Goal: Task Accomplishment & Management: Use online tool/utility

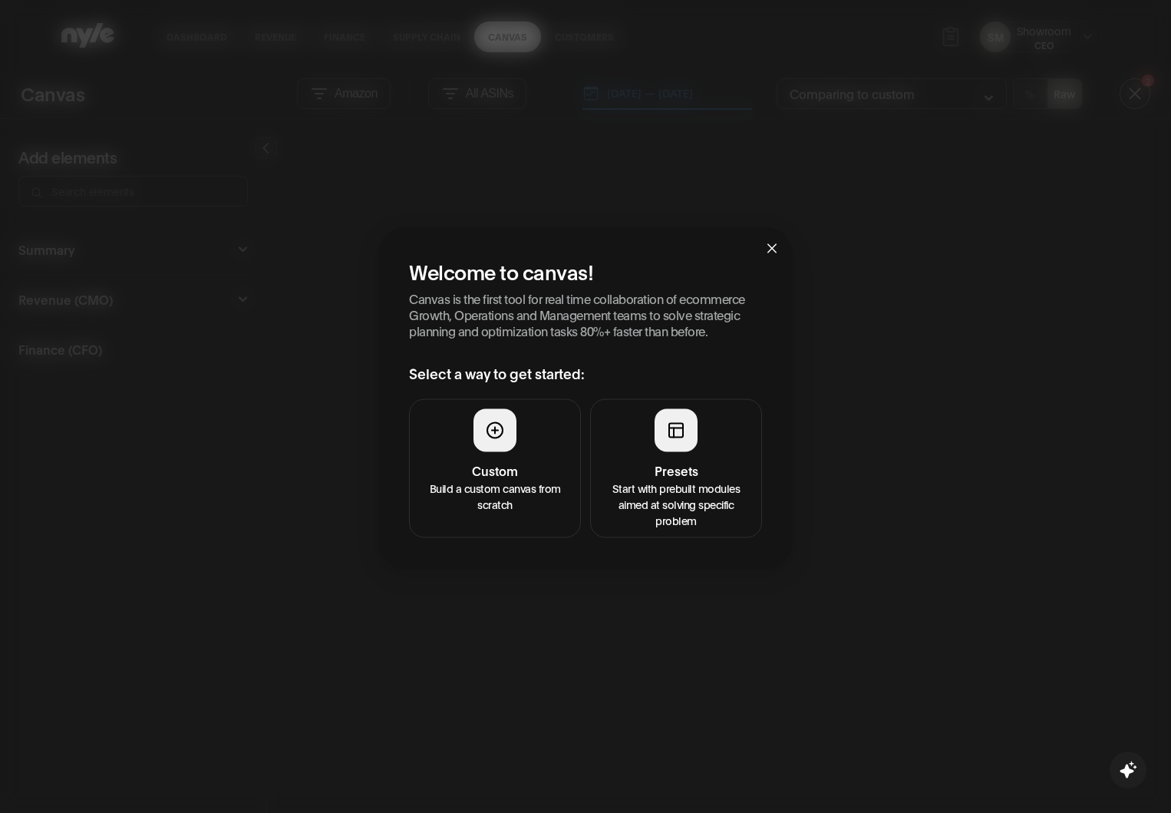
click at [713, 453] on button "Presets Start with prebuilt modules aimed at solving specific problem" at bounding box center [676, 467] width 172 height 139
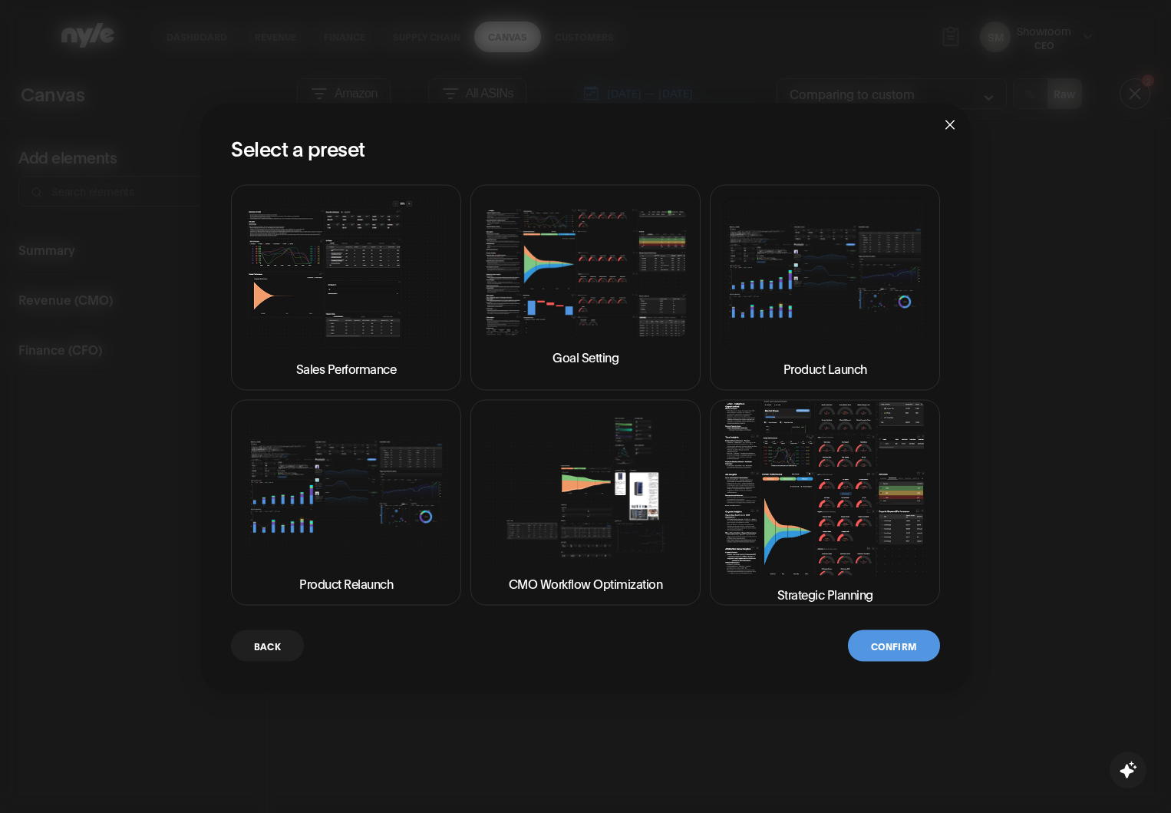
click at [866, 492] on img at bounding box center [825, 488] width 204 height 174
click at [909, 662] on div "Select a preset Sales Performance Goal Setting Product Launch Product Relaunch …" at bounding box center [585, 397] width 770 height 589
click at [909, 660] on button "Confirm" at bounding box center [894, 644] width 92 height 31
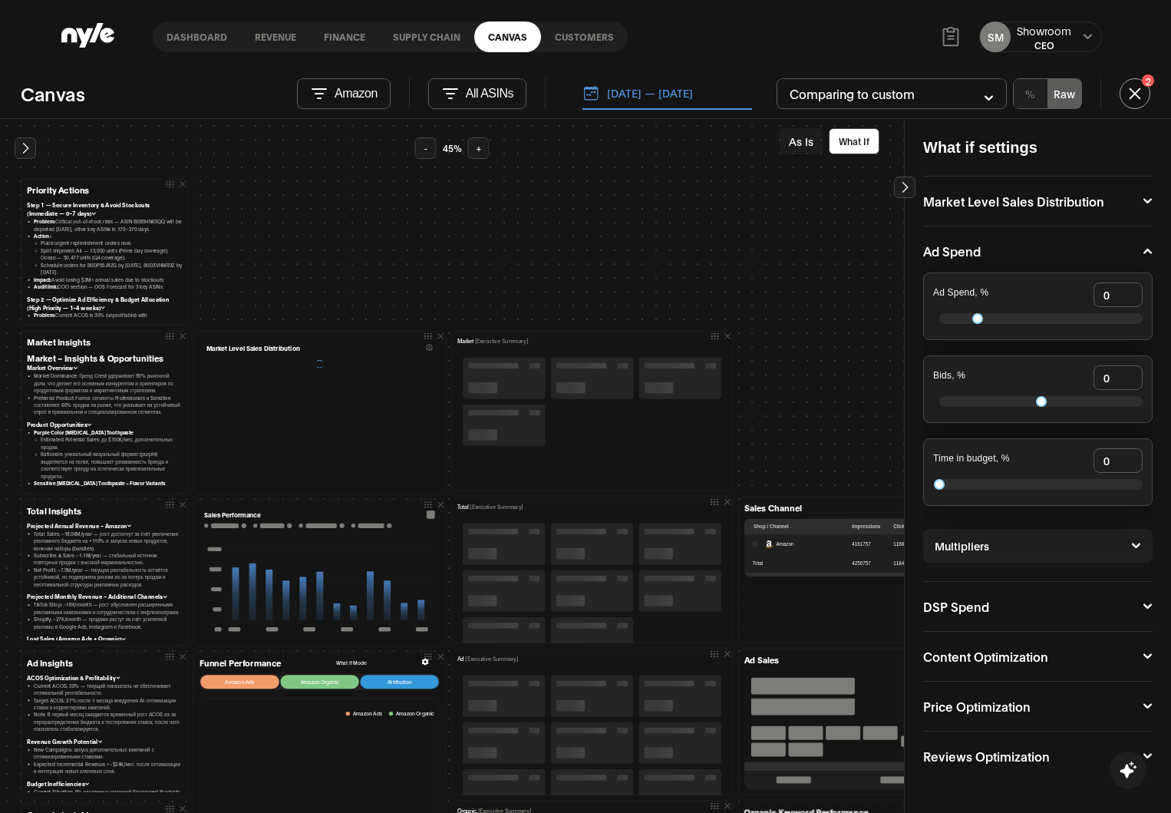
click at [905, 636] on div "What if settings Market Level Sales Distribution Market Share, % 0 Ad Spend Ad …" at bounding box center [1037, 466] width 267 height 694
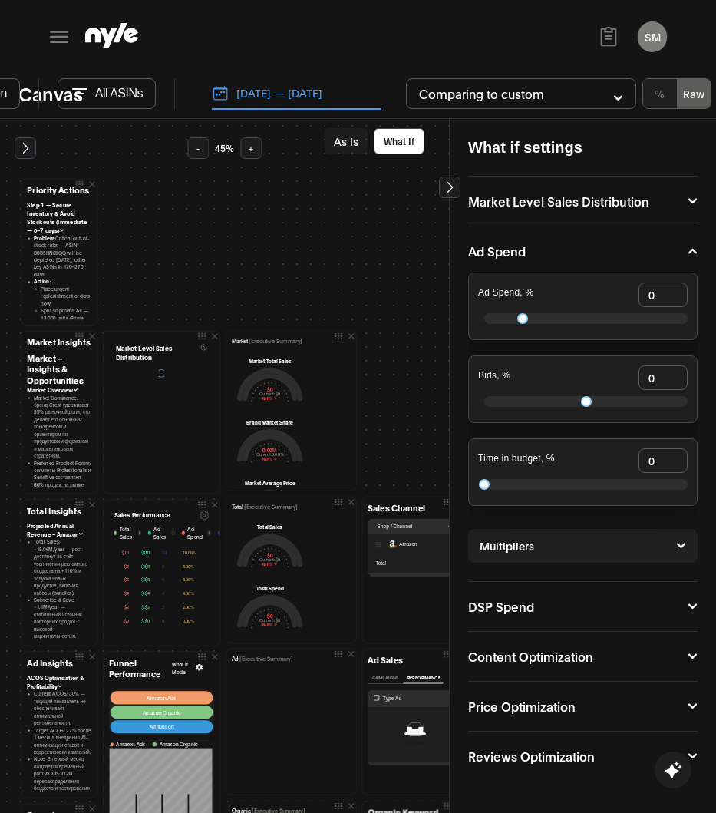
drag, startPoint x: 663, startPoint y: 484, endPoint x: 381, endPoint y: 190, distance: 407.0
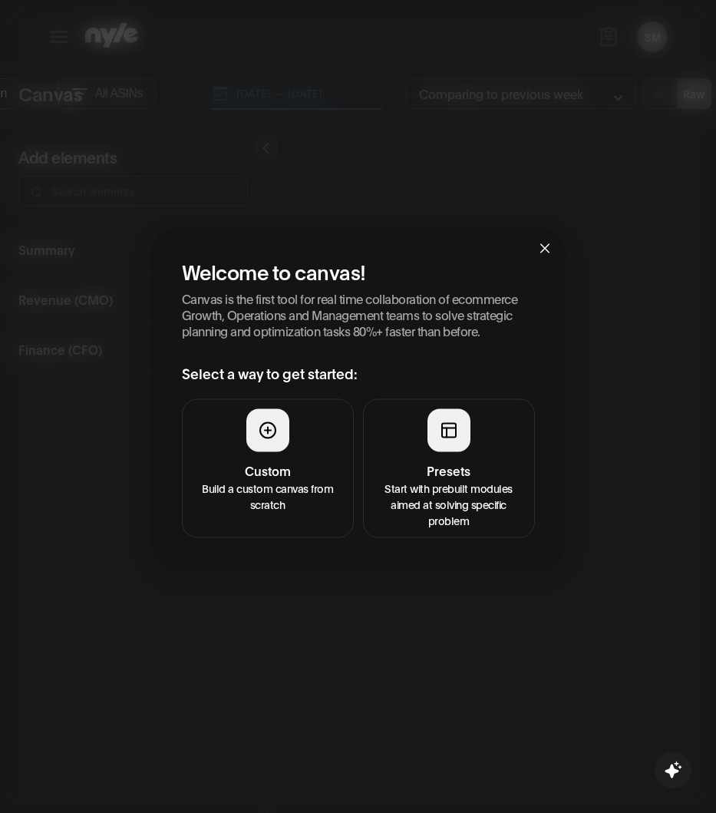
click at [470, 476] on h4 "Presets" at bounding box center [449, 469] width 152 height 18
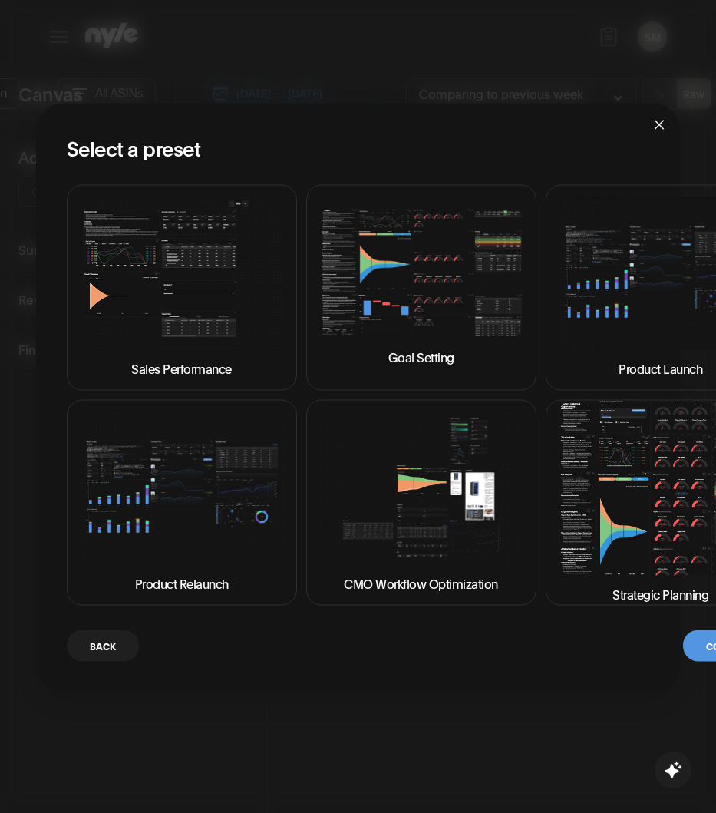
click at [666, 510] on img at bounding box center [661, 488] width 204 height 174
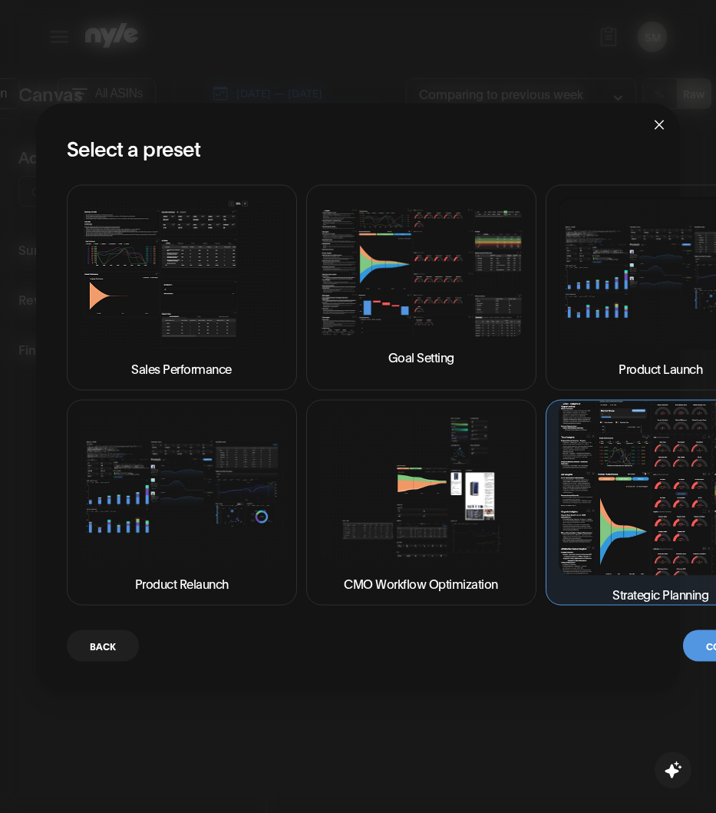
click at [701, 643] on button "Confirm" at bounding box center [729, 644] width 92 height 31
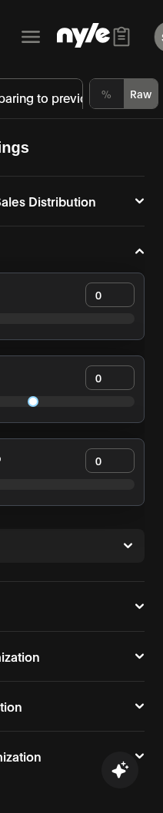
scroll to position [0, 41]
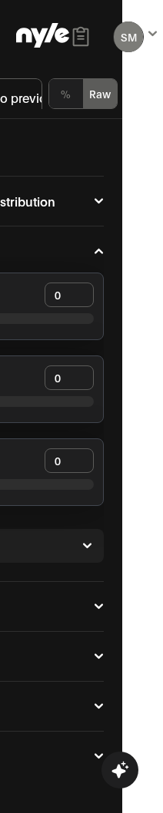
drag, startPoint x: 162, startPoint y: 130, endPoint x: 436, endPoint y: 154, distance: 275.0
click at [122, 154] on html "SM Showroom CEO Canvas Amazon All ASINs 10.05.2025 — 10.12.2025 Comparing to pr…" at bounding box center [40, 423] width 163 height 846
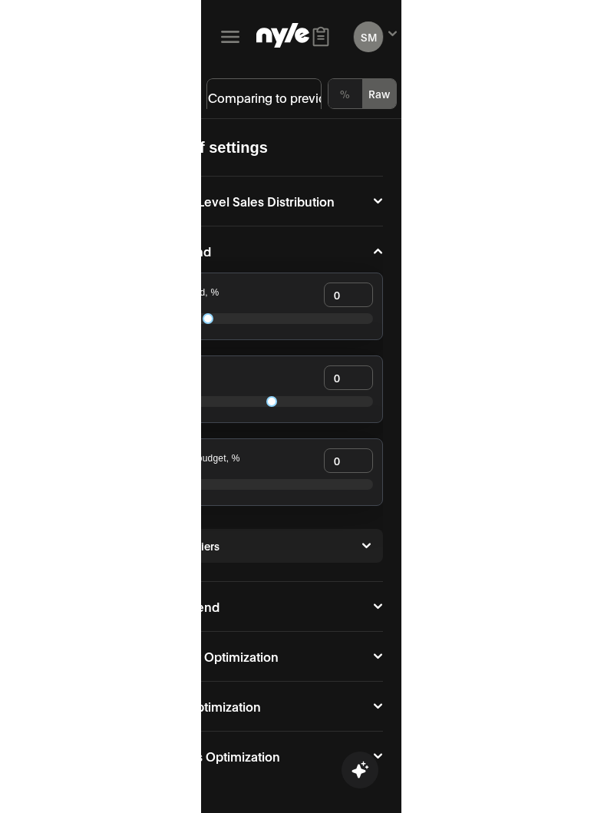
scroll to position [0, 0]
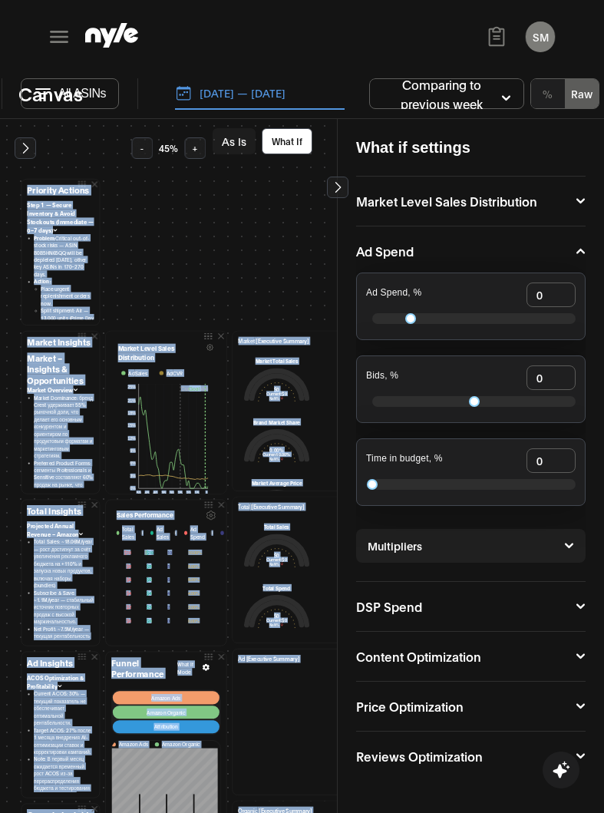
click at [533, 43] on button "SM" at bounding box center [540, 36] width 29 height 31
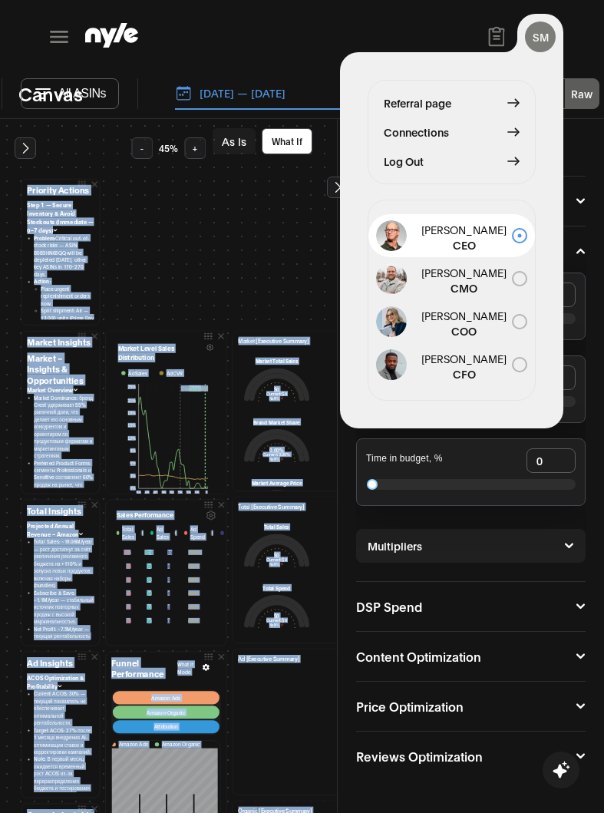
click at [420, 167] on span "Log Out" at bounding box center [404, 161] width 40 height 17
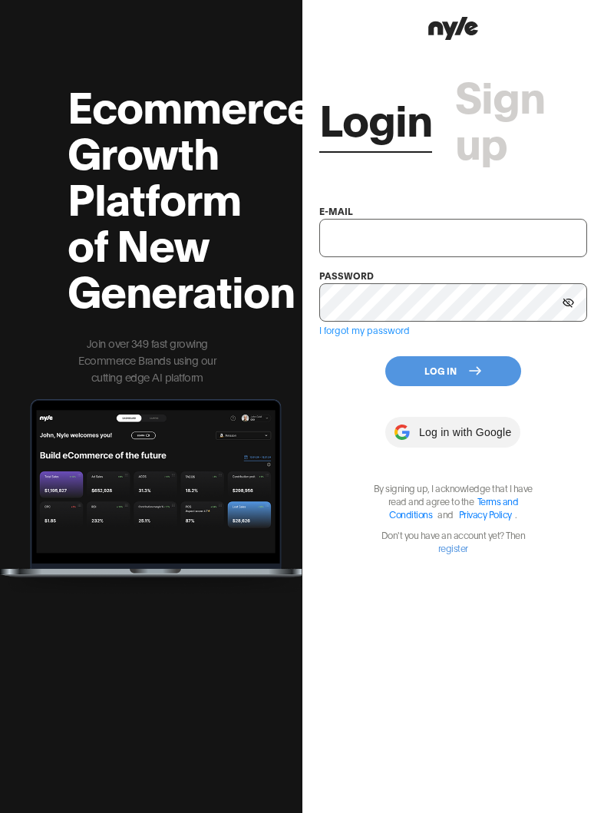
click at [392, 218] on div "e-mail" at bounding box center [453, 229] width 269 height 55
click at [386, 239] on input "text" at bounding box center [453, 238] width 269 height 38
type input "showroom@nyle.ai"
click at [386, 239] on input "showroom@nyle.ai" at bounding box center [453, 238] width 269 height 38
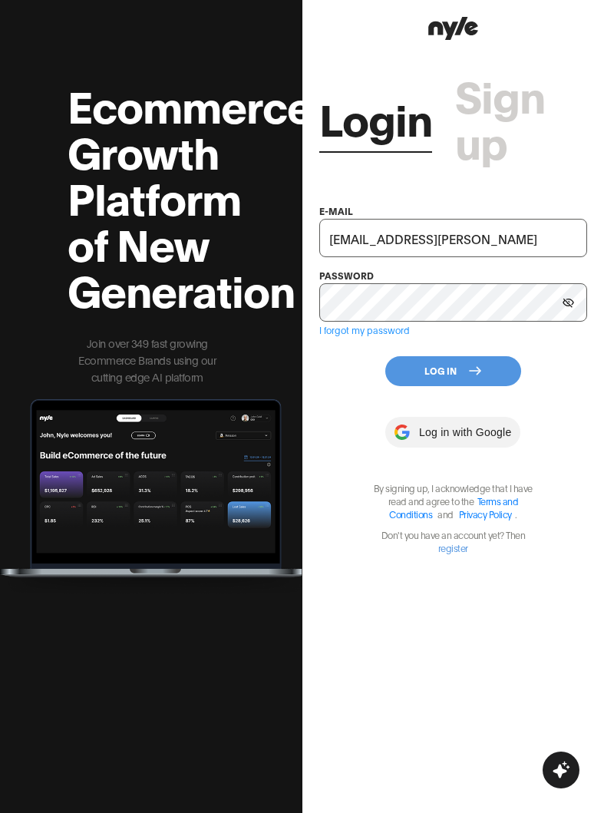
click at [429, 365] on button "Log In" at bounding box center [453, 371] width 136 height 30
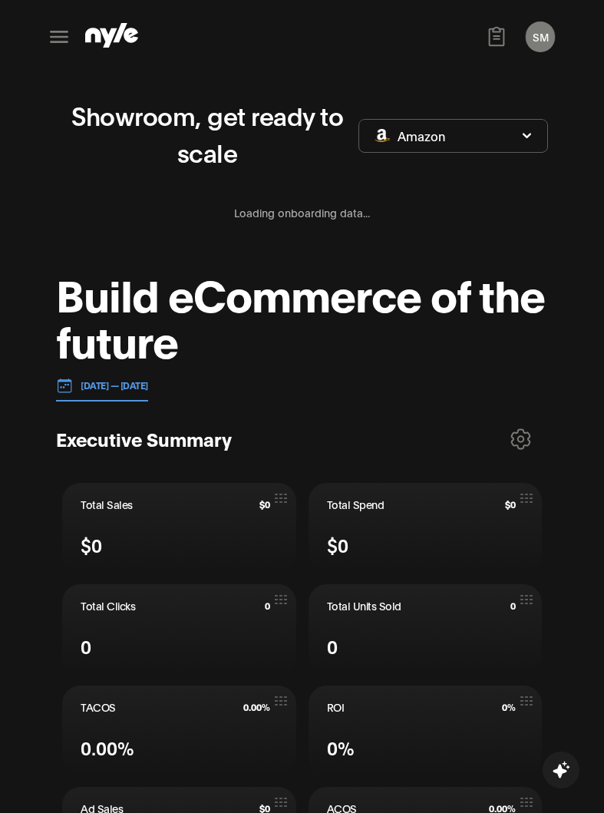
click at [299, 416] on div "Build eCommerce of the future 10.05.2025 — 10.12.2025 Executive Summary Total S…" at bounding box center [302, 576] width 492 height 612
click at [320, 349] on h1 "Build eCommerce of the future" at bounding box center [302, 316] width 492 height 92
click at [74, 28] on button at bounding box center [59, 36] width 37 height 37
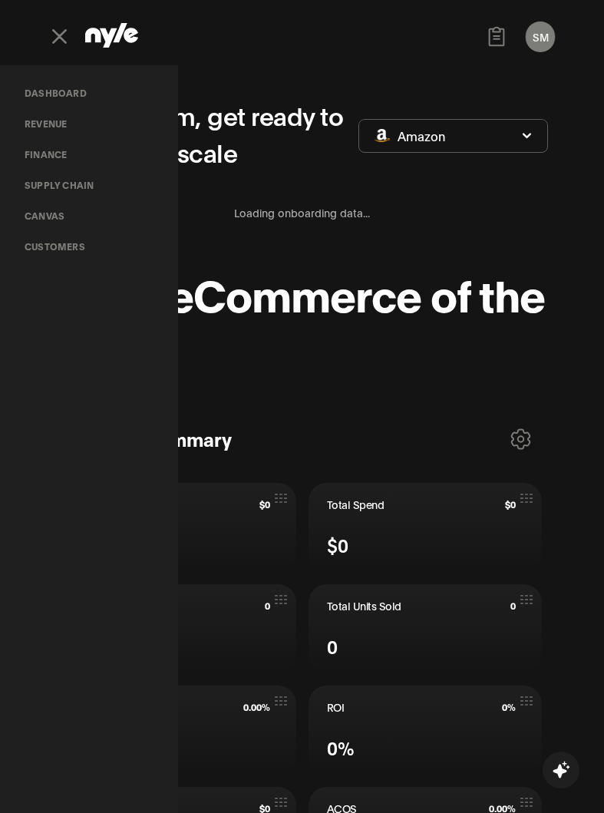
click at [74, 249] on link "Customers" at bounding box center [54, 246] width 85 height 31
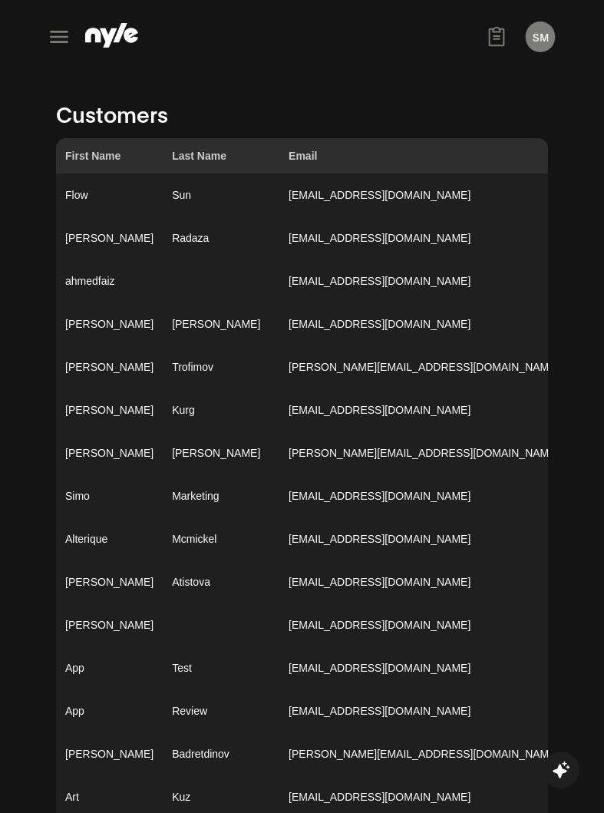
click at [326, 116] on h1 "Customers" at bounding box center [302, 114] width 492 height 34
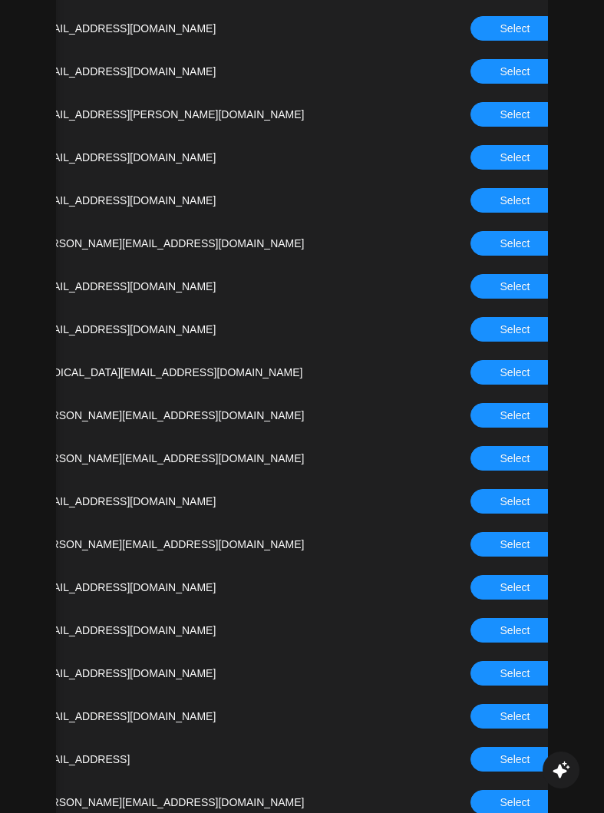
scroll to position [0, 275]
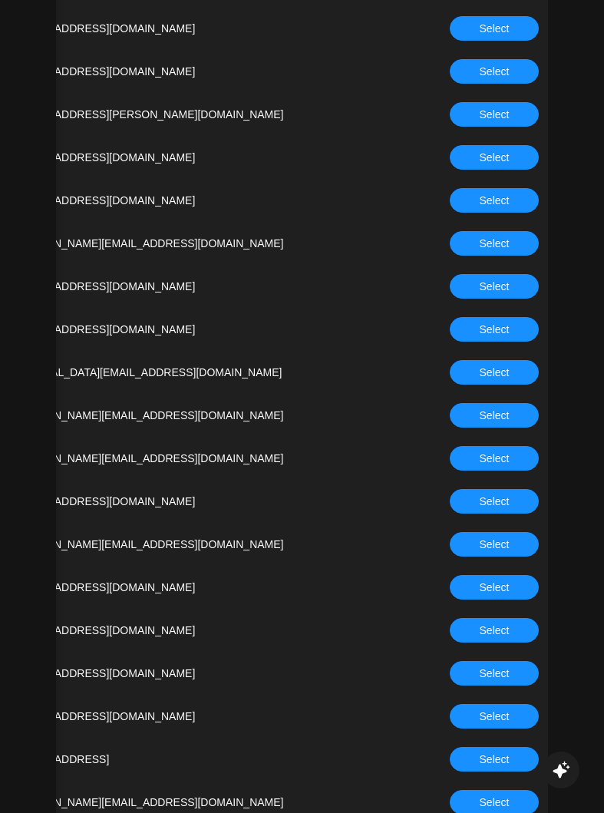
click at [477, 446] on button "Select" at bounding box center [494, 458] width 89 height 25
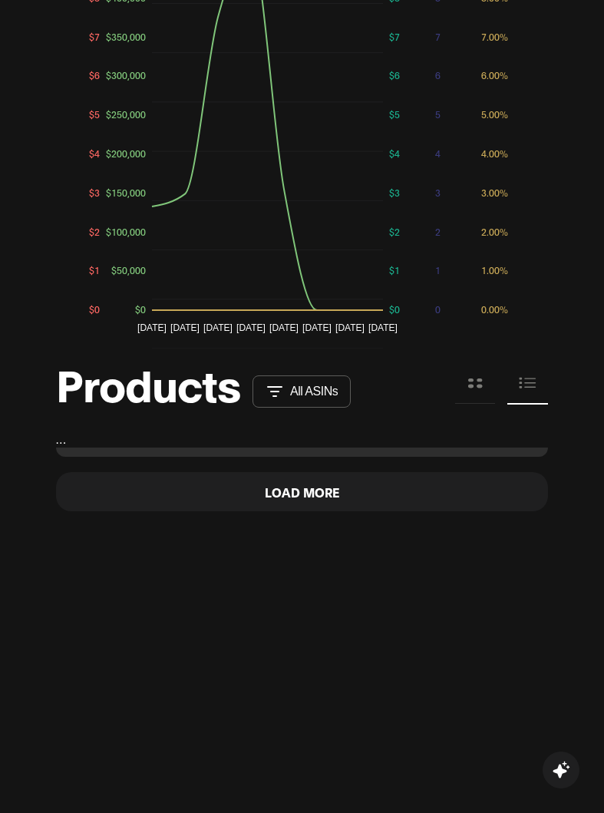
scroll to position [1482, 0]
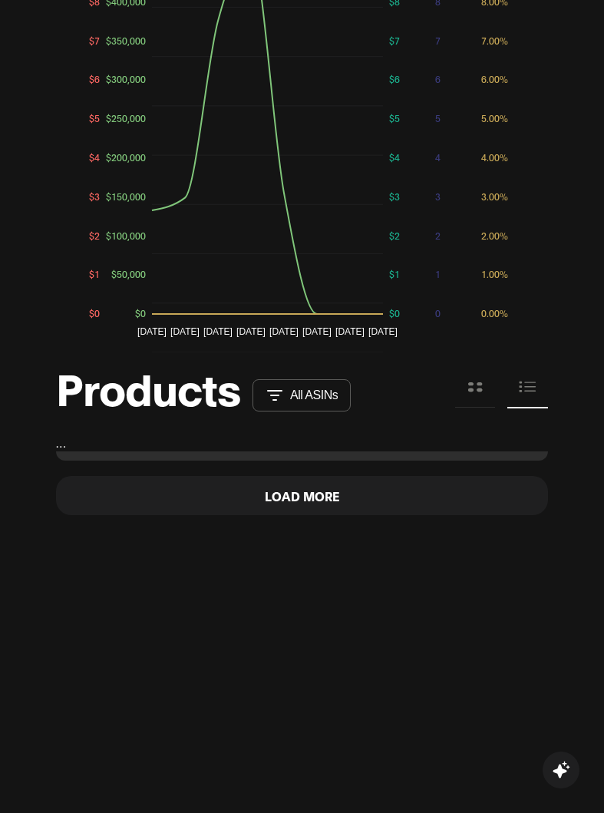
click at [288, 476] on button "Load More" at bounding box center [302, 495] width 492 height 39
click at [477, 367] on button at bounding box center [475, 387] width 40 height 41
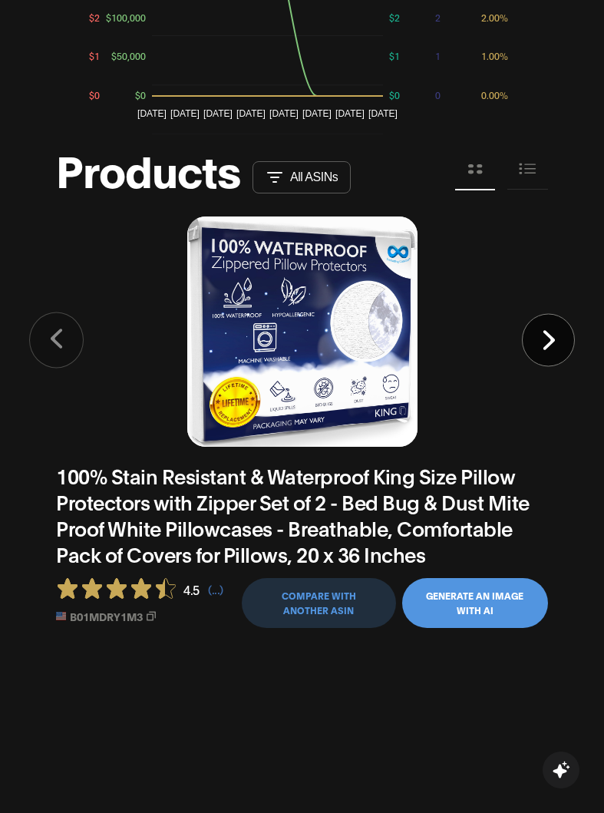
scroll to position [1701, 0]
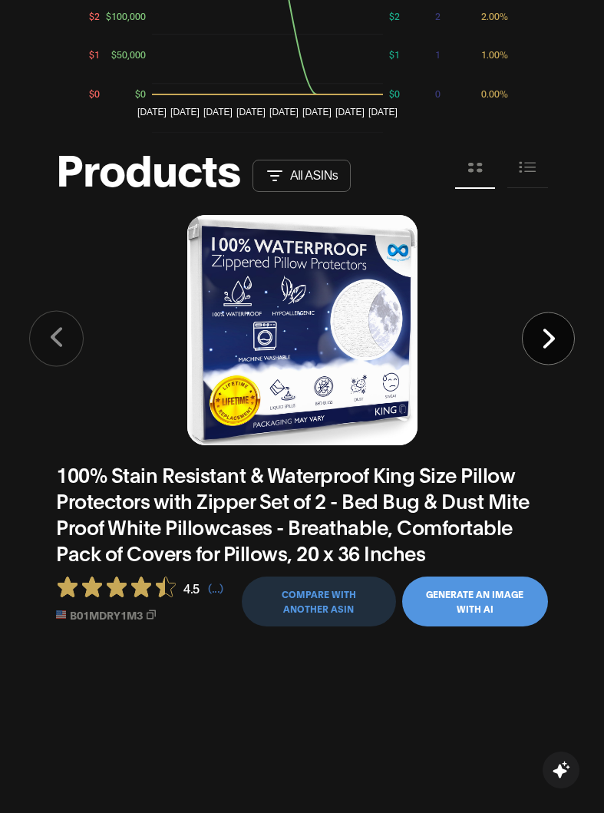
click at [543, 328] on icon at bounding box center [549, 338] width 13 height 21
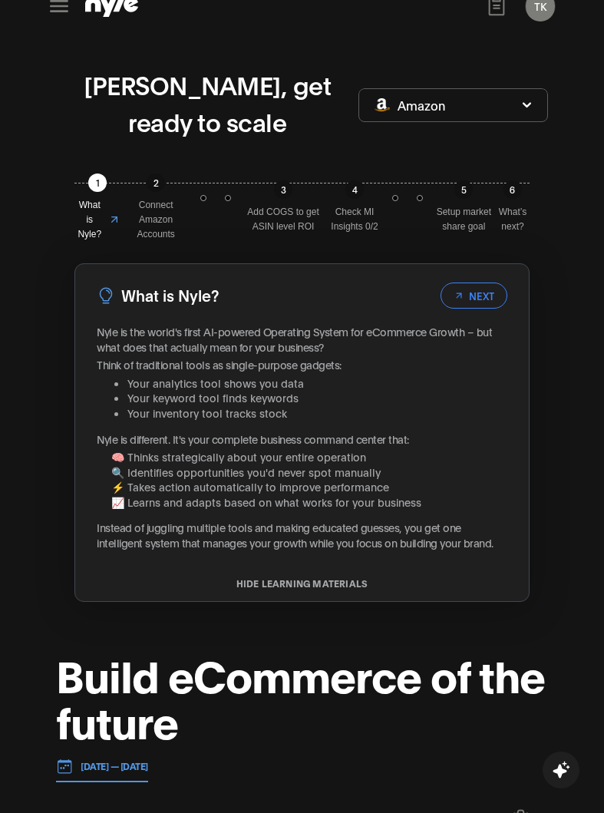
scroll to position [0, 0]
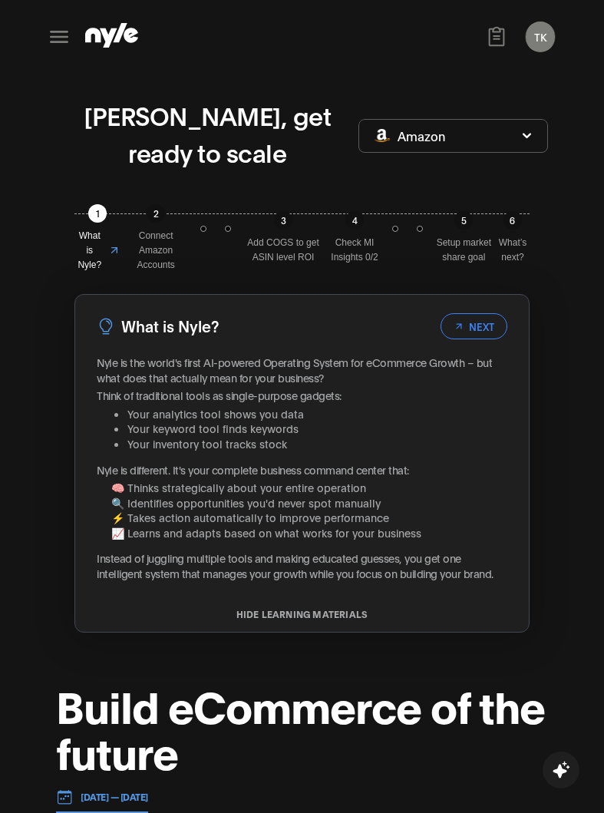
click at [60, 33] on icon at bounding box center [59, 37] width 25 height 25
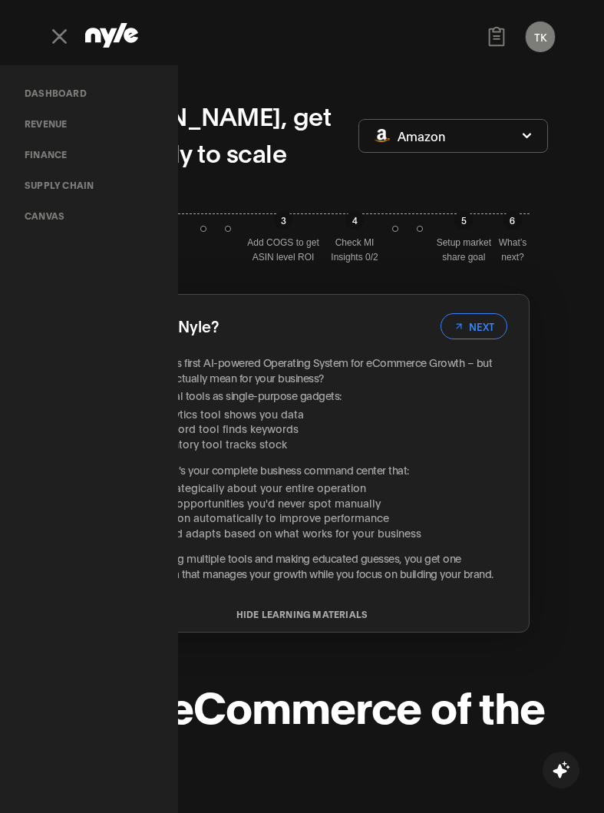
click at [43, 213] on link "Canvas" at bounding box center [44, 215] width 64 height 31
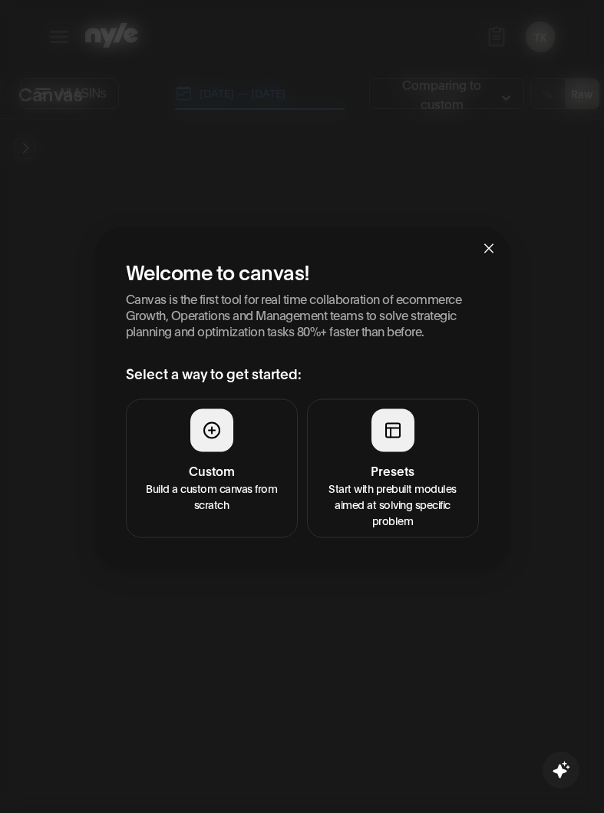
click at [416, 414] on button "Presets Start with prebuilt modules aimed at solving specific problem" at bounding box center [393, 467] width 172 height 139
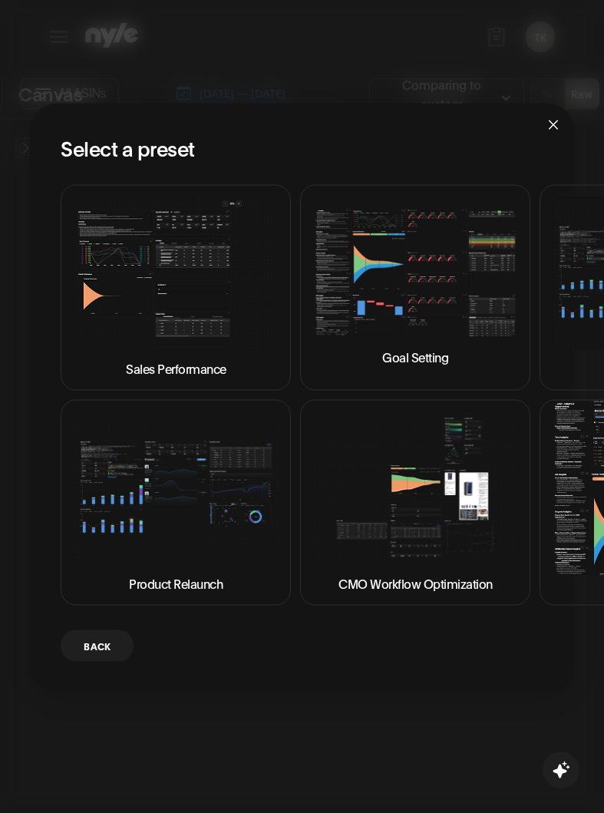
click at [214, 307] on img at bounding box center [176, 272] width 204 height 153
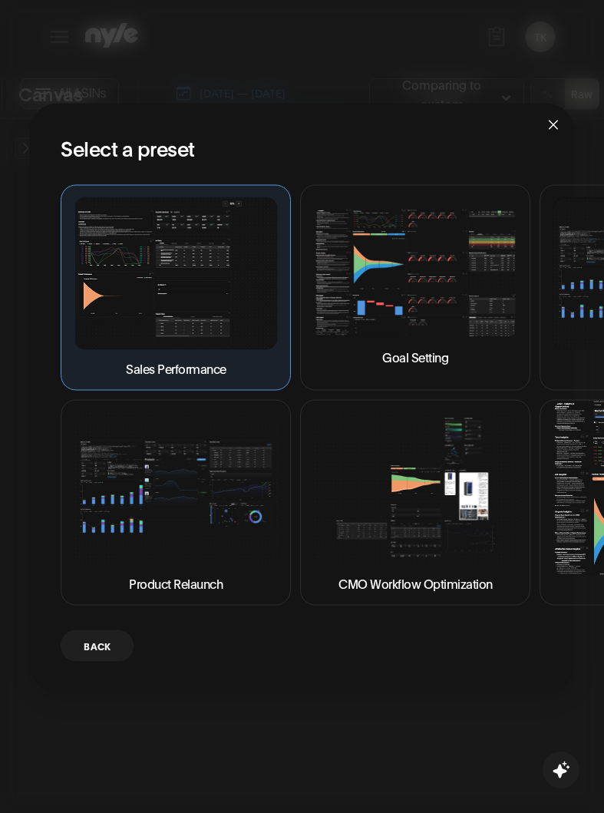
scroll to position [0, 166]
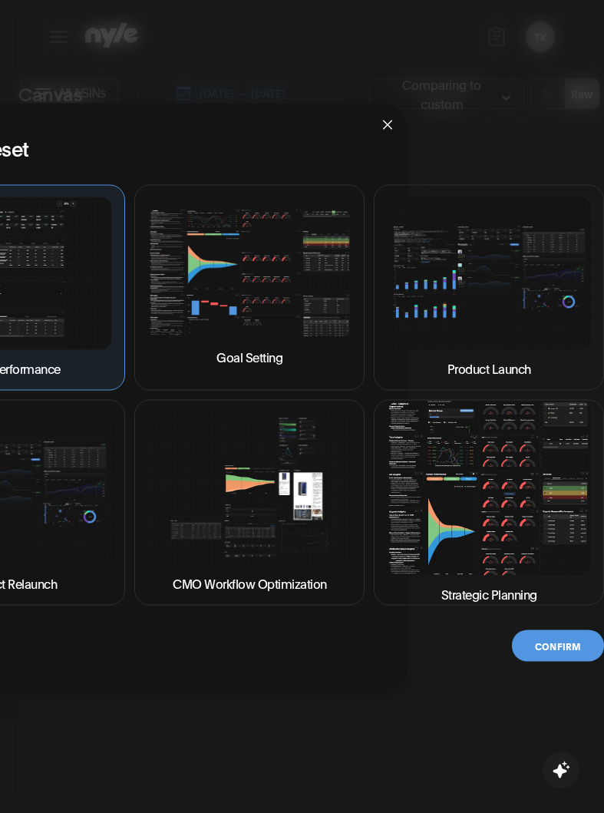
click at [555, 652] on button "Confirm" at bounding box center [558, 644] width 92 height 31
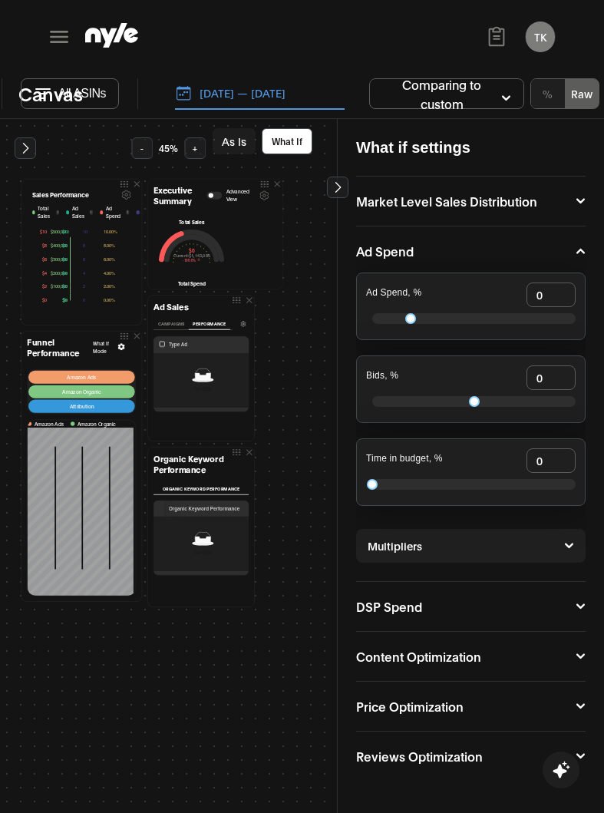
click at [275, 430] on div "Sales Performance Total Sales i Ad Sales i Ad Spend i Ad Impressions i Ad CTR i…" at bounding box center [355, 373] width 675 height 473
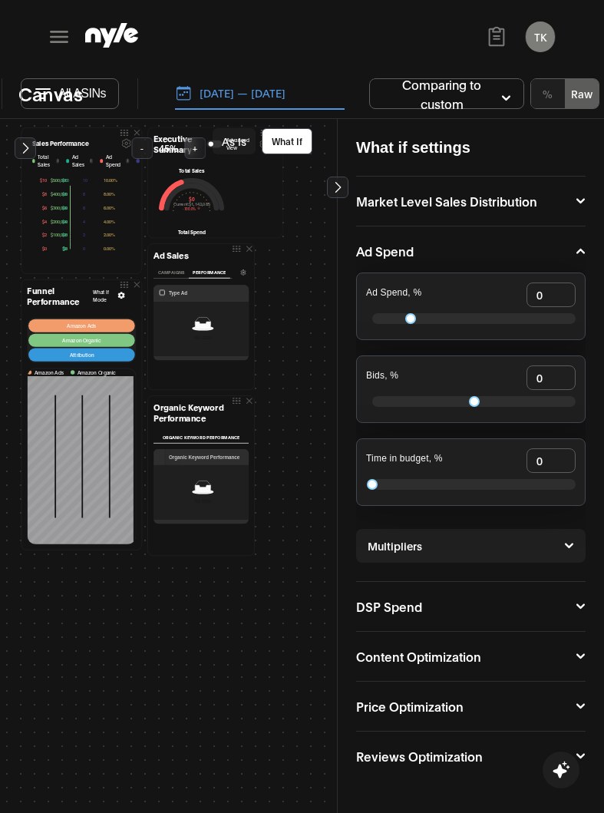
scroll to position [46, 0]
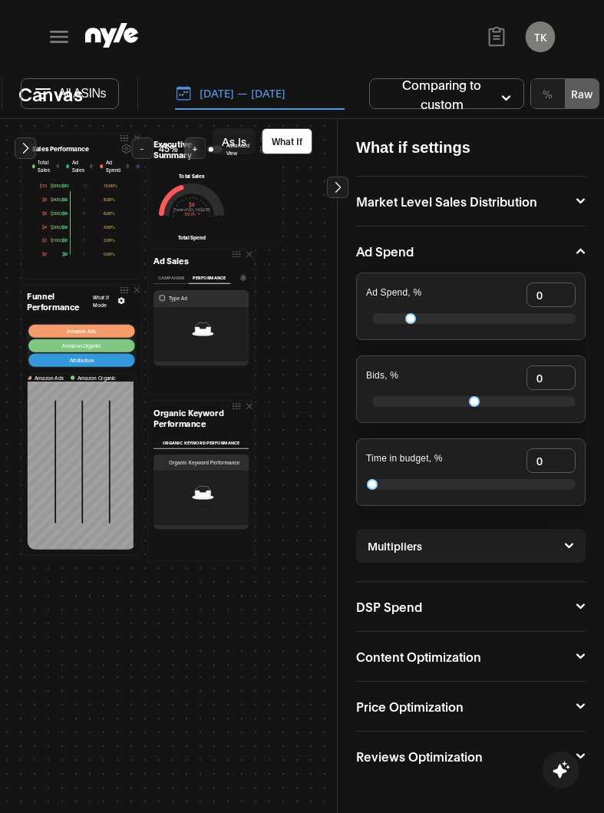
click at [338, 186] on icon at bounding box center [338, 187] width 6 height 11
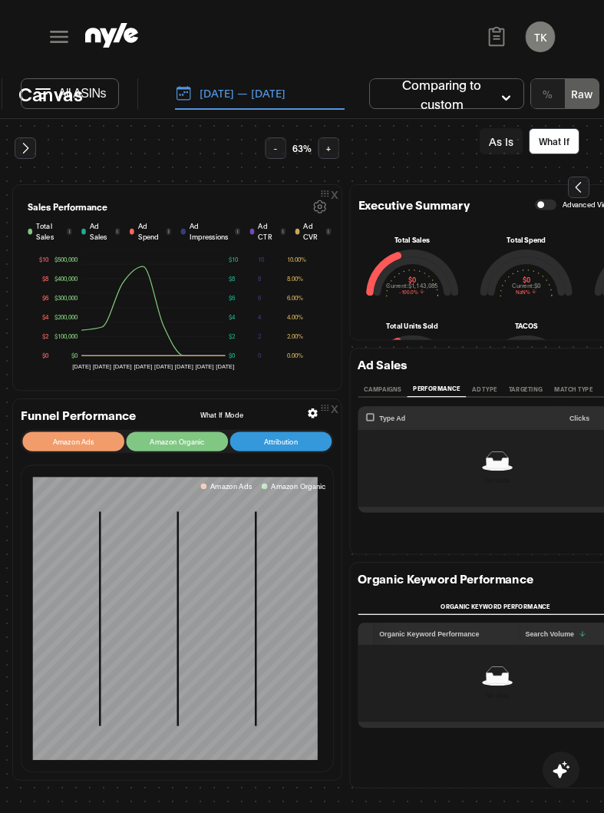
scroll to position [15, 23]
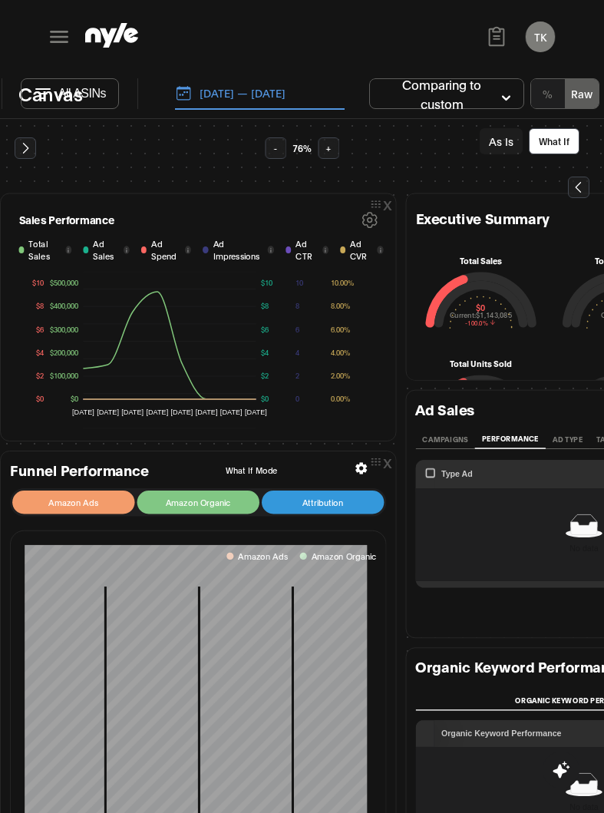
click at [37, 89] on icon at bounding box center [43, 89] width 14 height 0
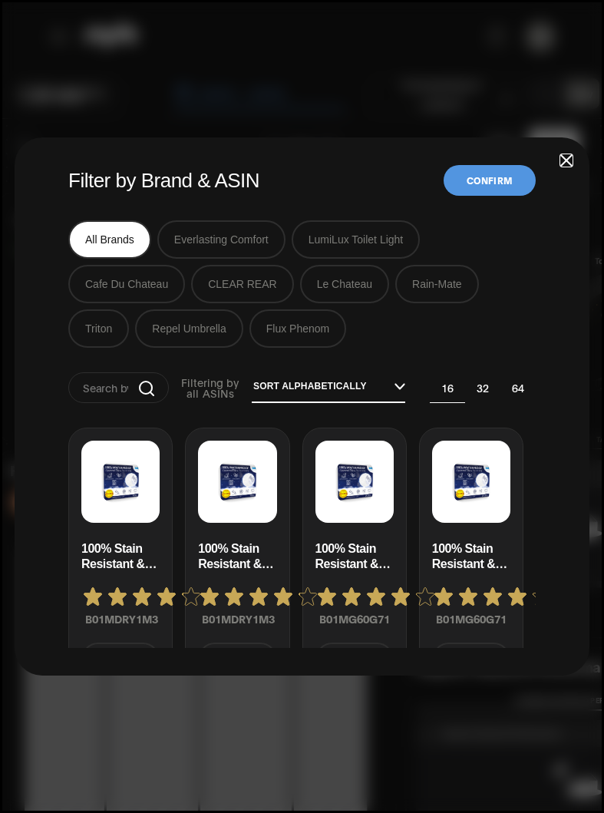
click at [566, 163] on span "button" at bounding box center [566, 160] width 11 height 11
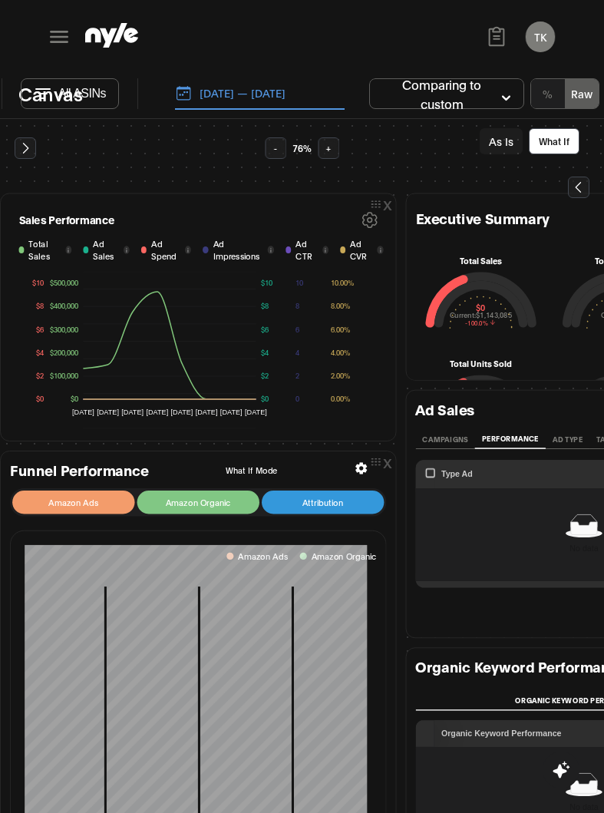
click at [61, 37] on icon at bounding box center [59, 37] width 18 height 12
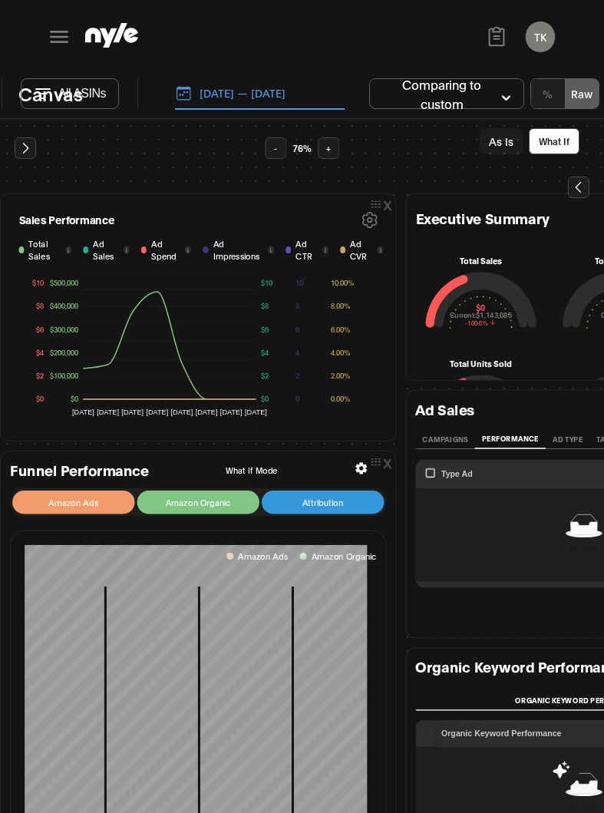
click at [61, 37] on icon at bounding box center [59, 37] width 18 height 12
click at [59, 31] on icon at bounding box center [59, 37] width 18 height 12
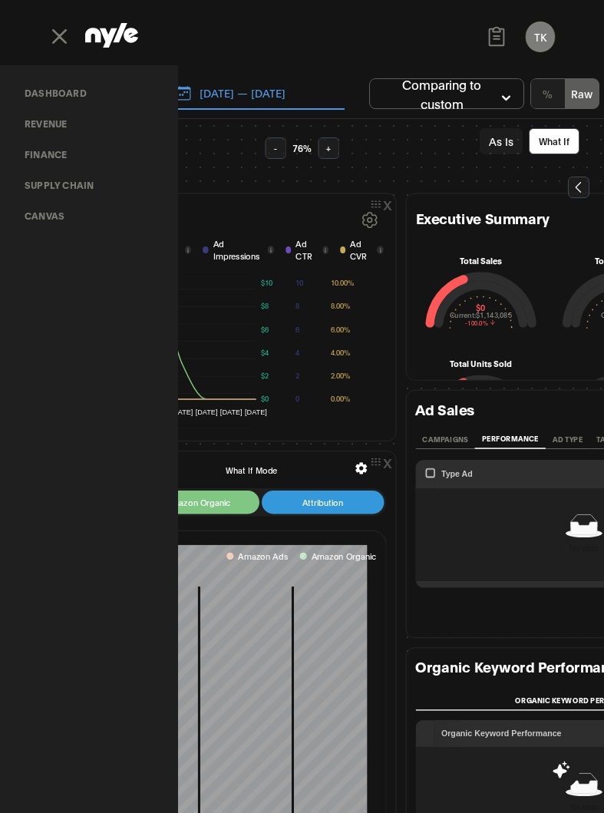
click at [44, 210] on link "Canvas" at bounding box center [44, 215] width 64 height 31
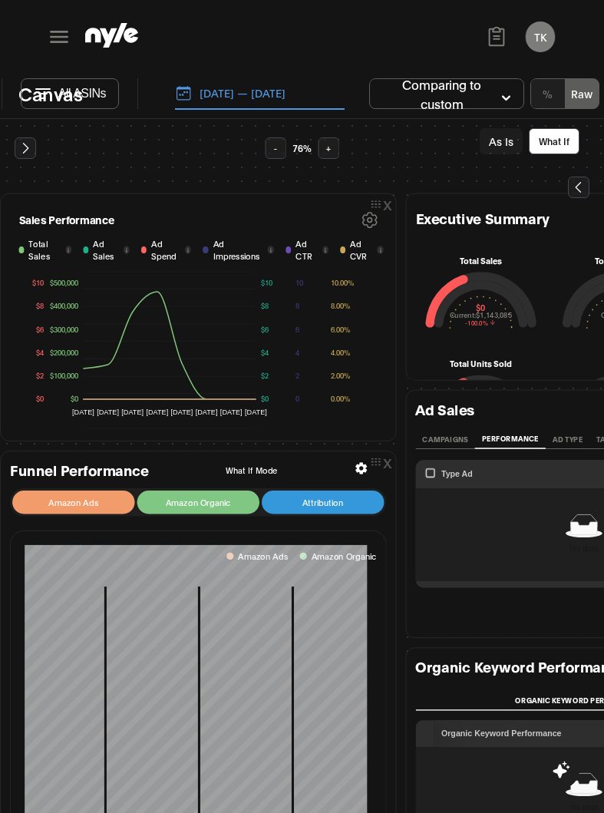
click at [61, 31] on icon at bounding box center [59, 37] width 18 height 12
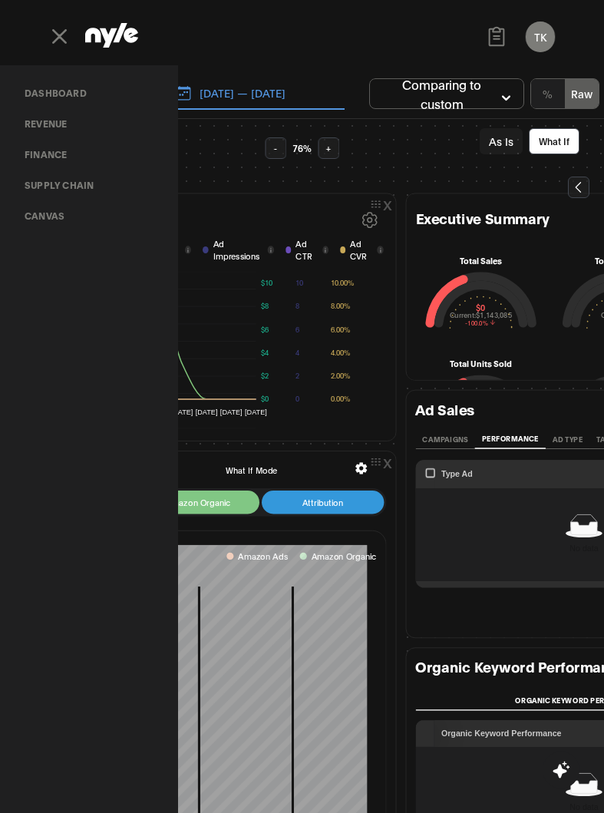
click at [68, 212] on link "Canvas" at bounding box center [44, 215] width 64 height 31
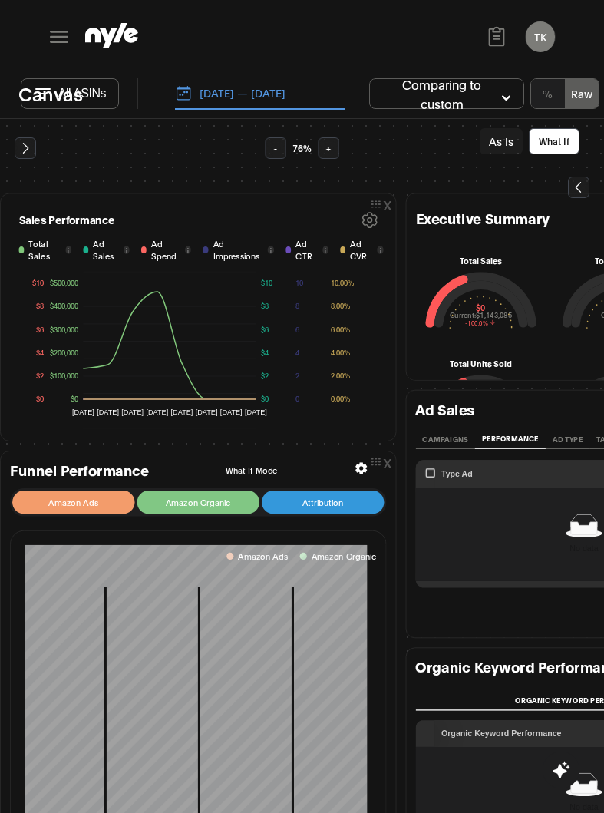
click at [69, 93] on p "All ASINs" at bounding box center [82, 94] width 48 height 14
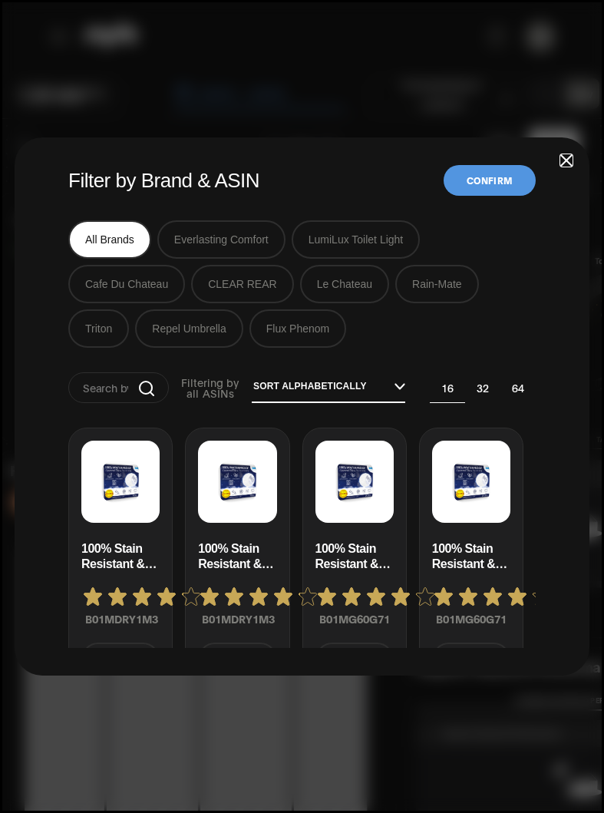
click at [569, 157] on span "button" at bounding box center [566, 160] width 11 height 11
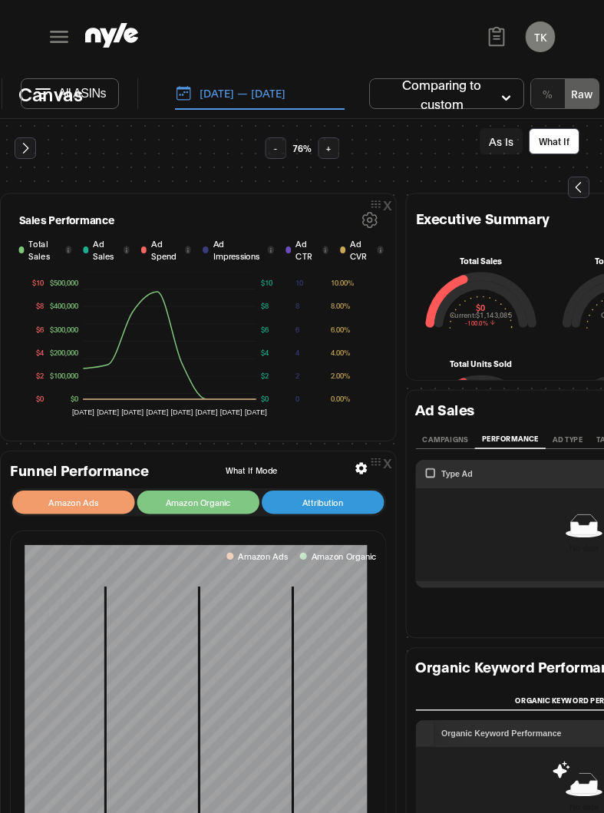
click at [454, 90] on button "Comparing to custom" at bounding box center [446, 93] width 155 height 31
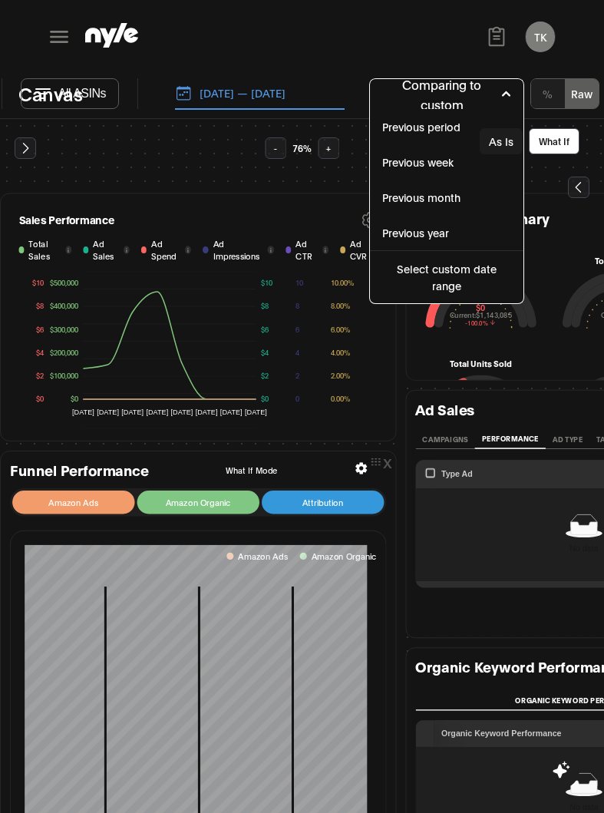
click at [457, 90] on button "Comparing to custom" at bounding box center [446, 93] width 155 height 31
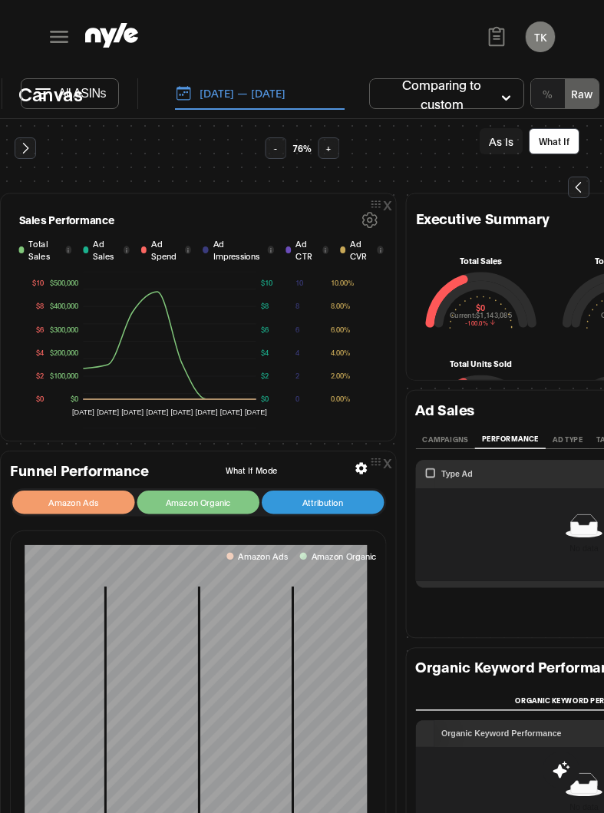
click at [61, 45] on icon at bounding box center [59, 37] width 25 height 25
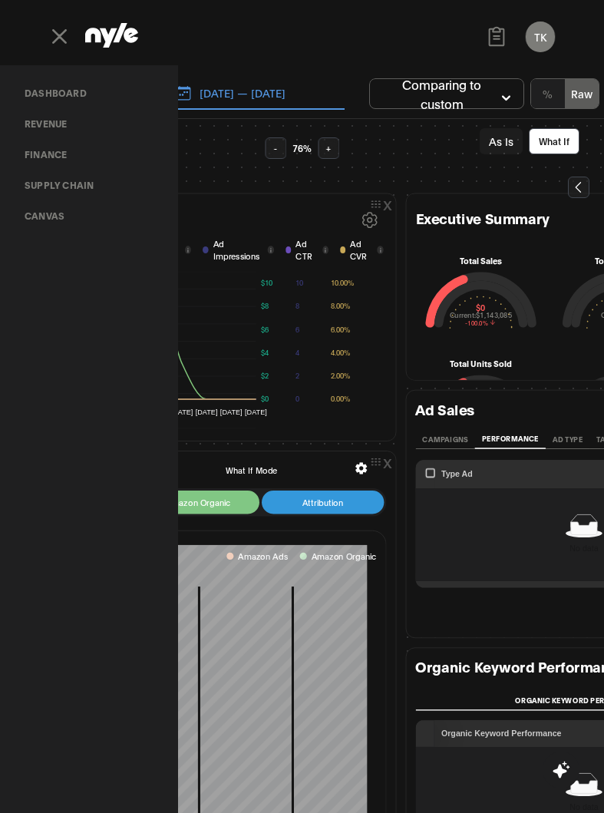
click at [50, 97] on link "Dashboard" at bounding box center [55, 93] width 87 height 31
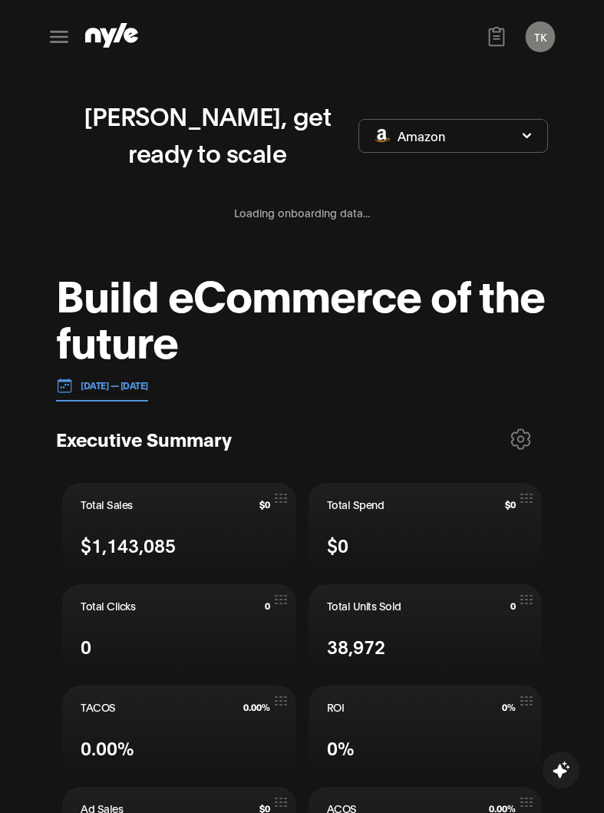
click at [62, 31] on icon at bounding box center [59, 37] width 18 height 12
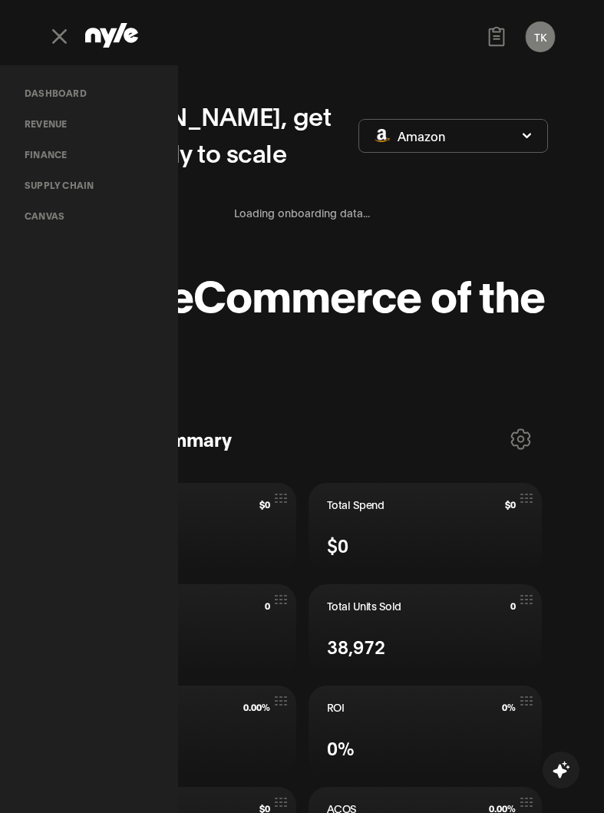
click at [53, 215] on link "Canvas" at bounding box center [44, 215] width 64 height 31
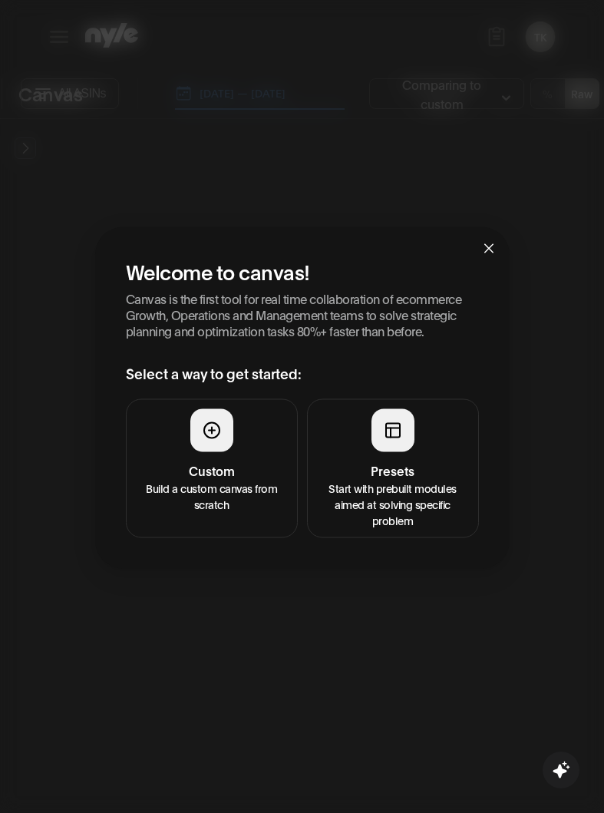
click at [416, 436] on button "Presets Start with prebuilt modules aimed at solving specific problem" at bounding box center [393, 467] width 172 height 139
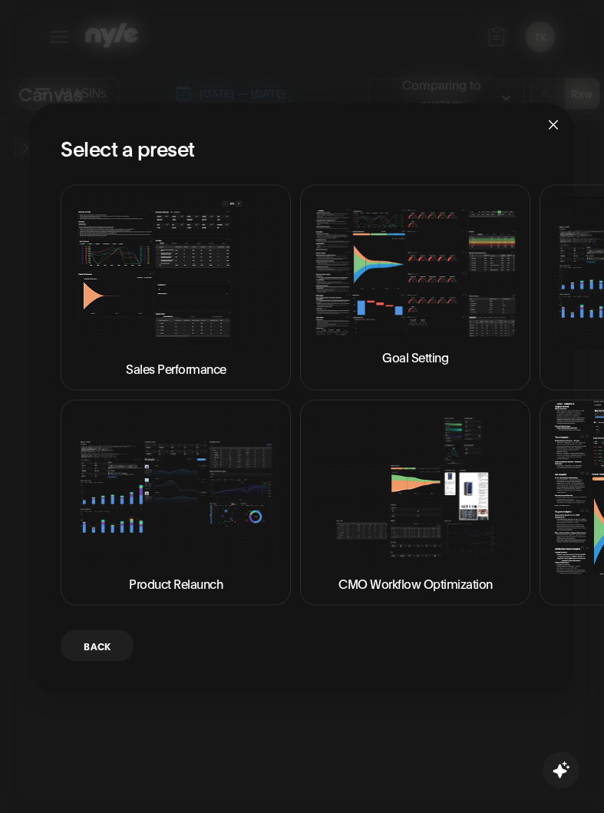
click at [419, 294] on img at bounding box center [415, 274] width 204 height 130
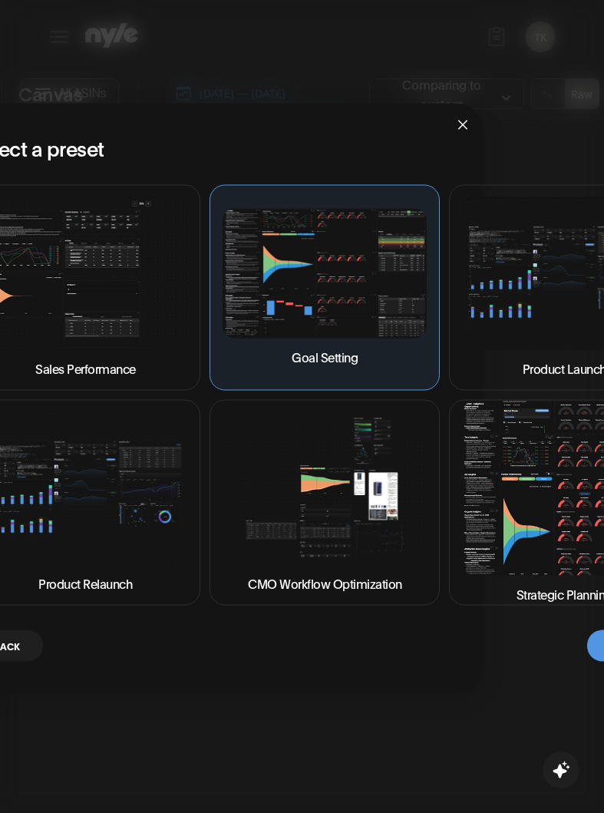
scroll to position [0, 166]
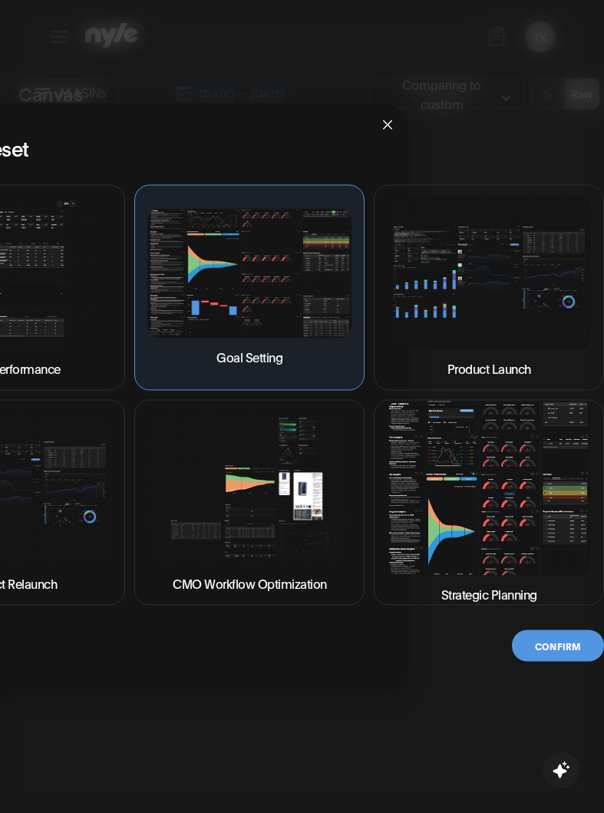
click at [526, 641] on button "Confirm" at bounding box center [558, 644] width 92 height 31
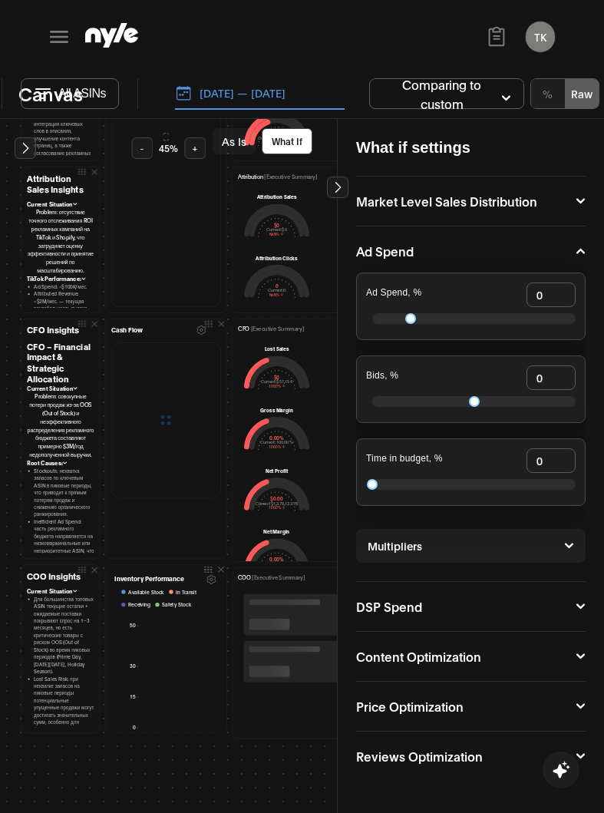
scroll to position [615, 0]
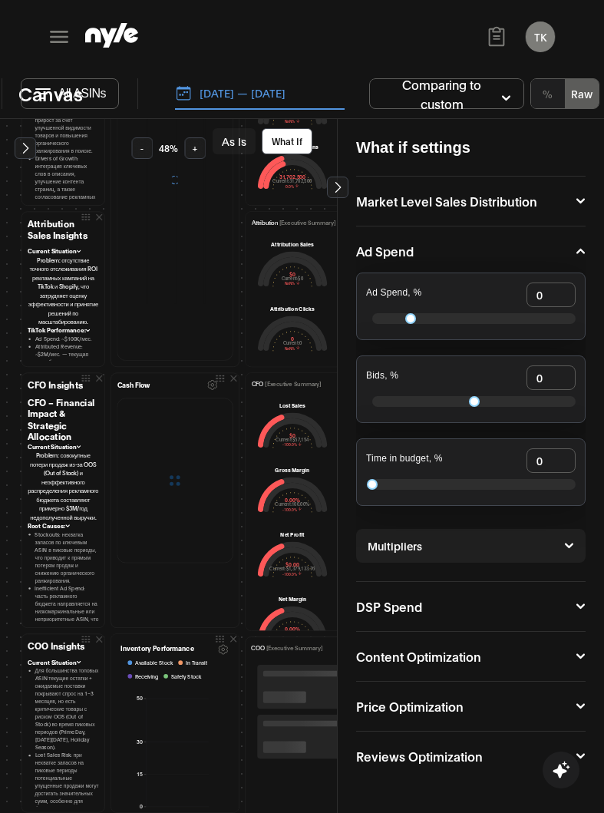
click at [341, 180] on icon at bounding box center [337, 187] width 15 height 15
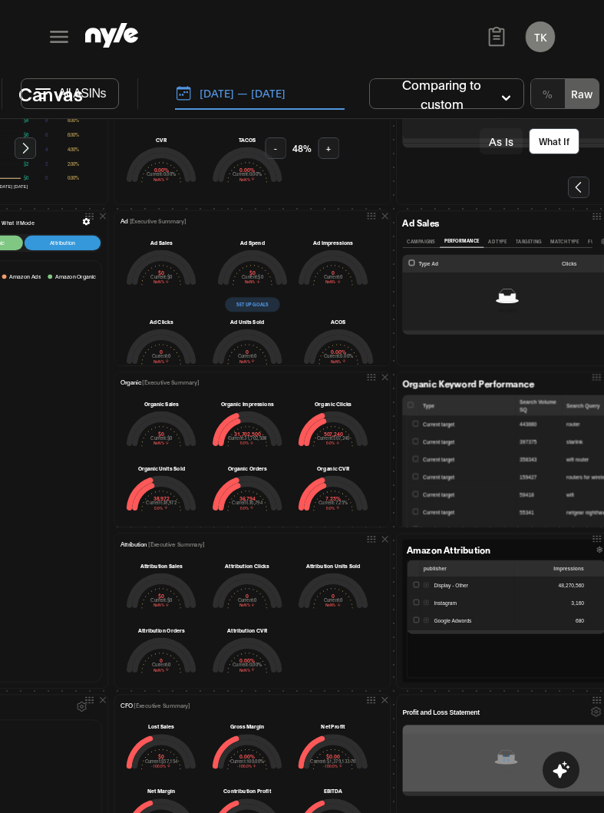
scroll to position [8, 0]
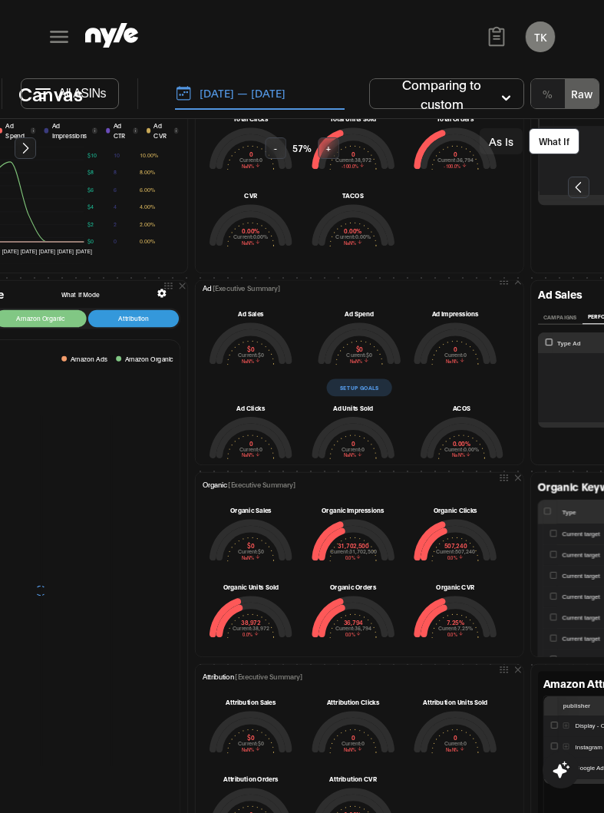
click at [352, 382] on button "Set up goals" at bounding box center [359, 387] width 65 height 18
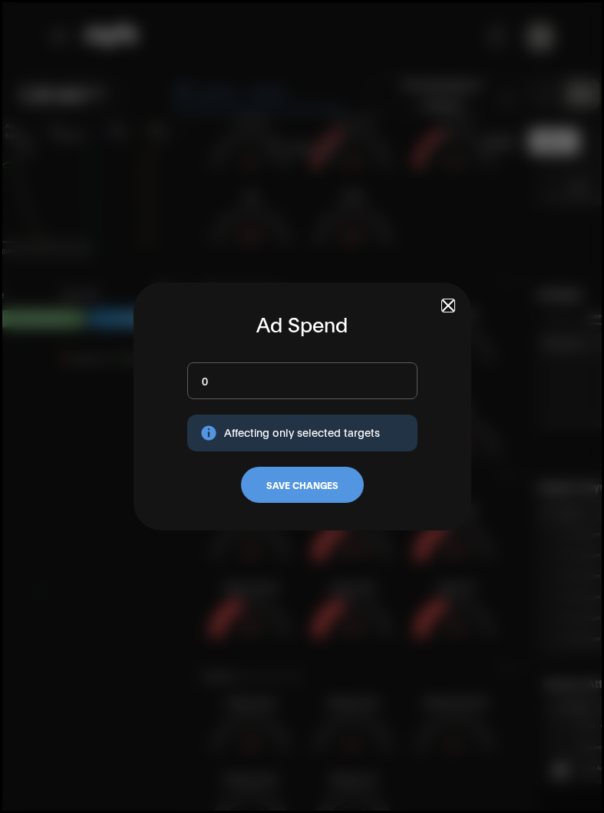
click at [449, 304] on span "button" at bounding box center [448, 305] width 11 height 11
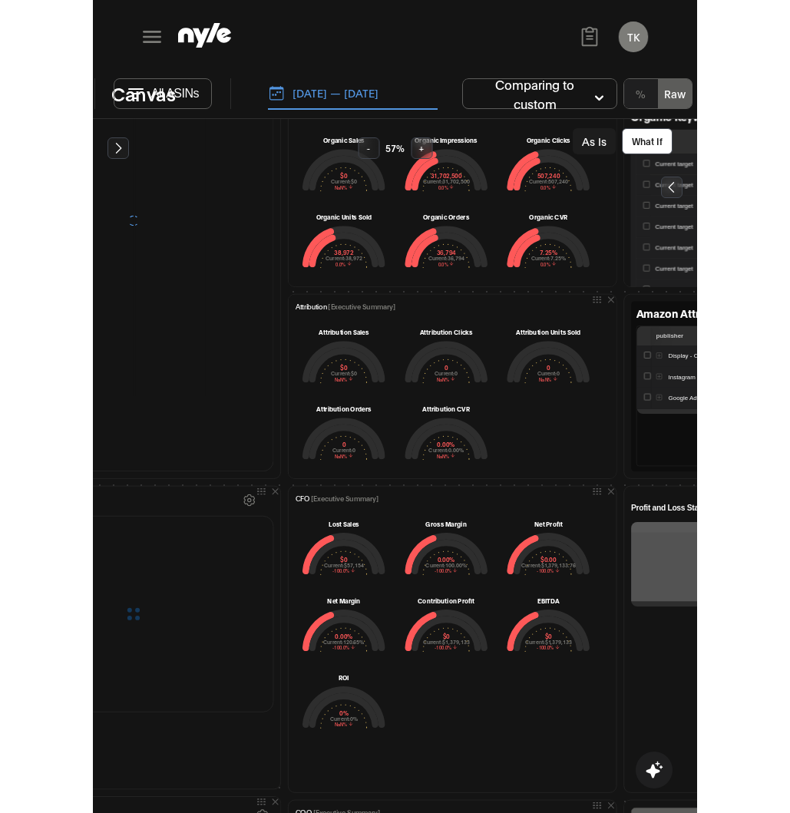
scroll to position [664, 330]
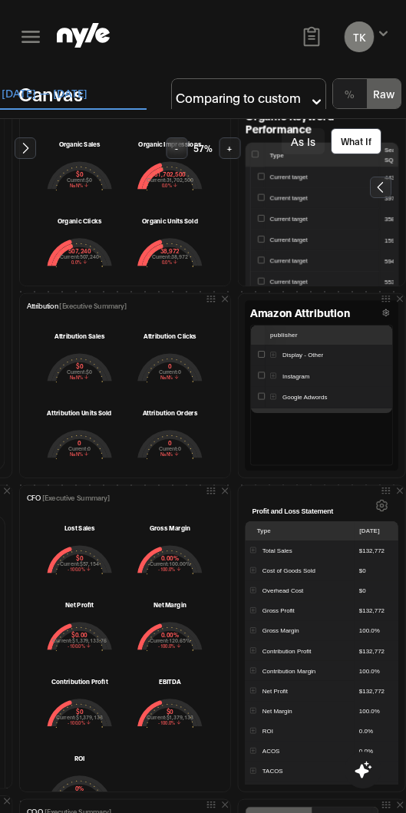
drag, startPoint x: 405, startPoint y: 335, endPoint x: 316, endPoint y: 332, distance: 89.1
click at [316, 333] on div "Add elements Summary Executive Summary 6 Full Summary Total Organic Ad COO Mark…" at bounding box center [203, 466] width 406 height 694
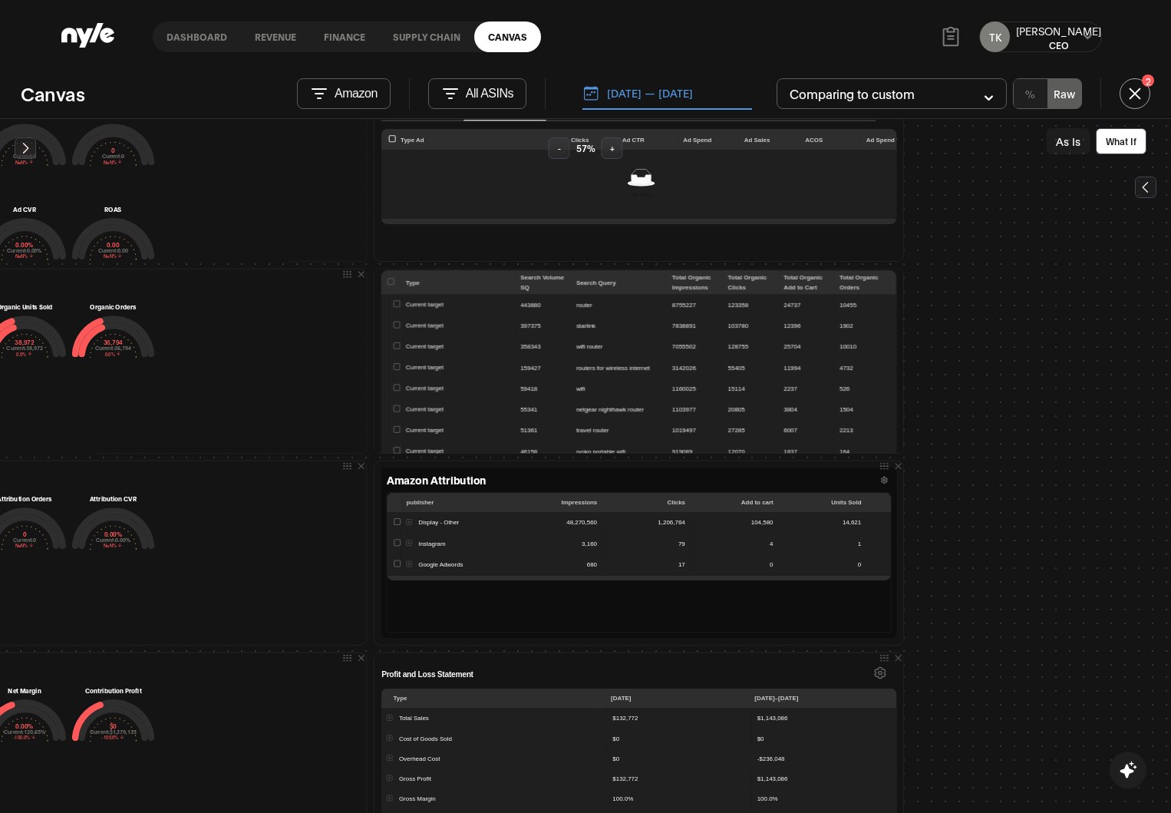
scroll to position [61, 0]
